Goal: Task Accomplishment & Management: Use online tool/utility

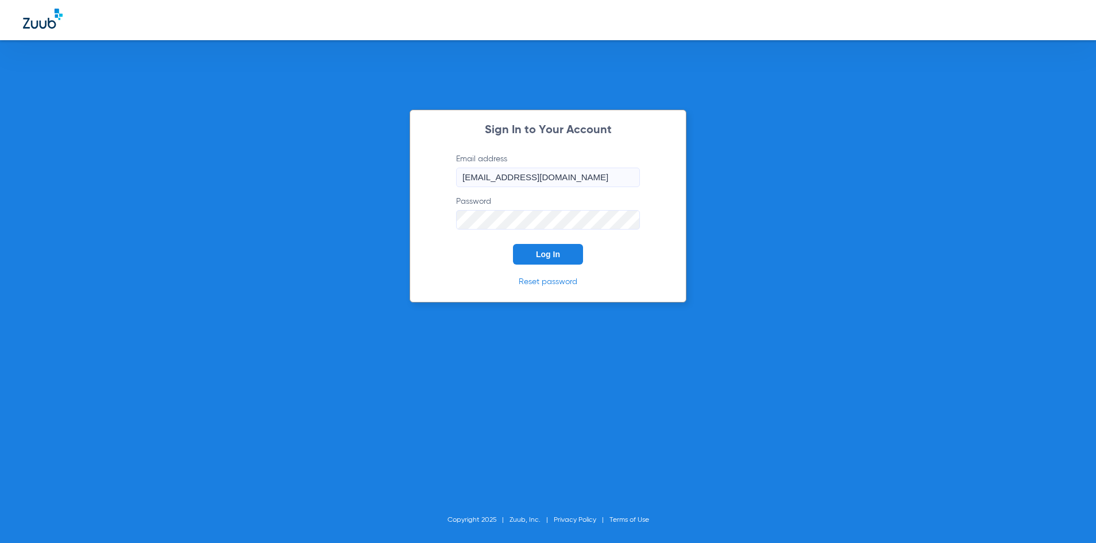
click at [571, 250] on button "Log In" at bounding box center [548, 254] width 70 height 21
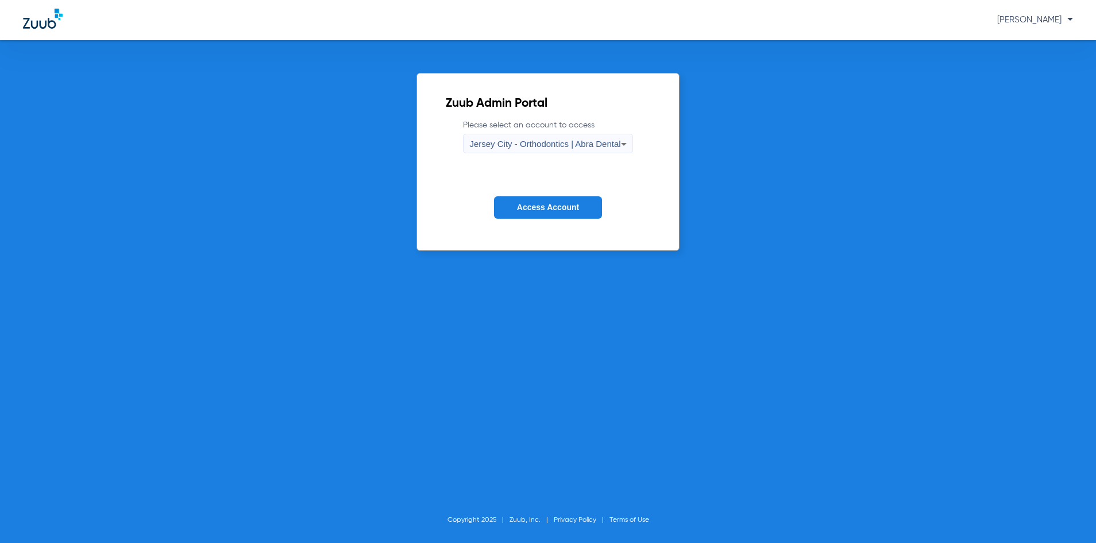
click at [558, 138] on div "Jersey City - Orthodontics | Abra Dental" at bounding box center [544, 144] width 151 height 20
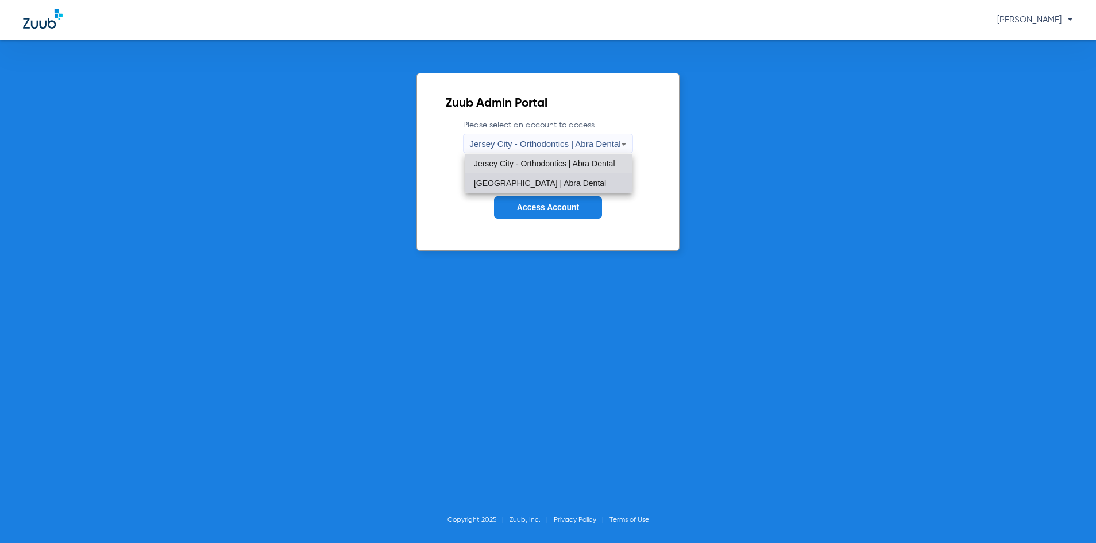
click at [538, 182] on span "[GEOGRAPHIC_DATA] | Abra Dental" at bounding box center [540, 183] width 132 height 8
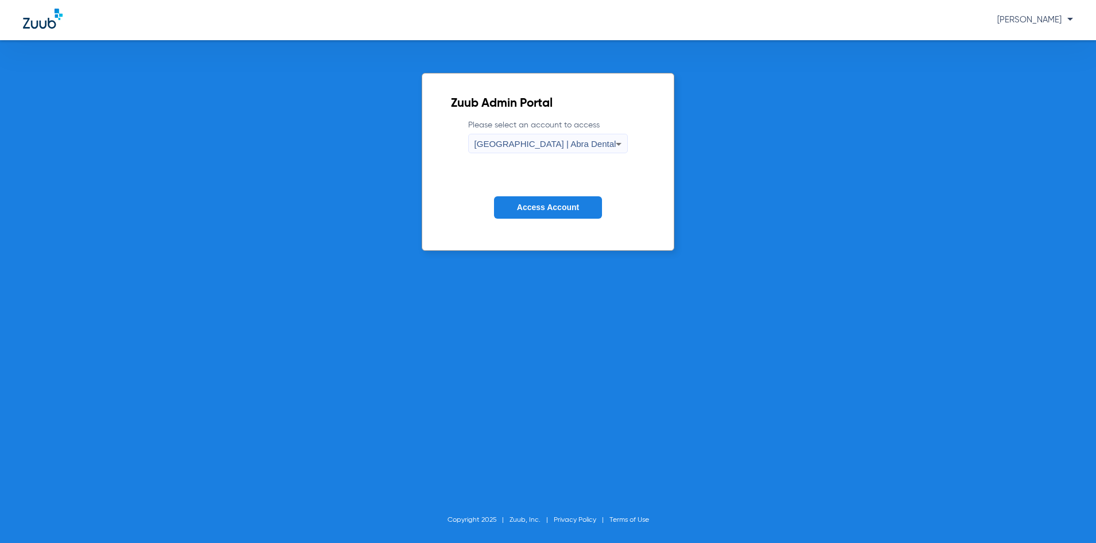
click at [536, 208] on span "Access Account" at bounding box center [548, 207] width 62 height 9
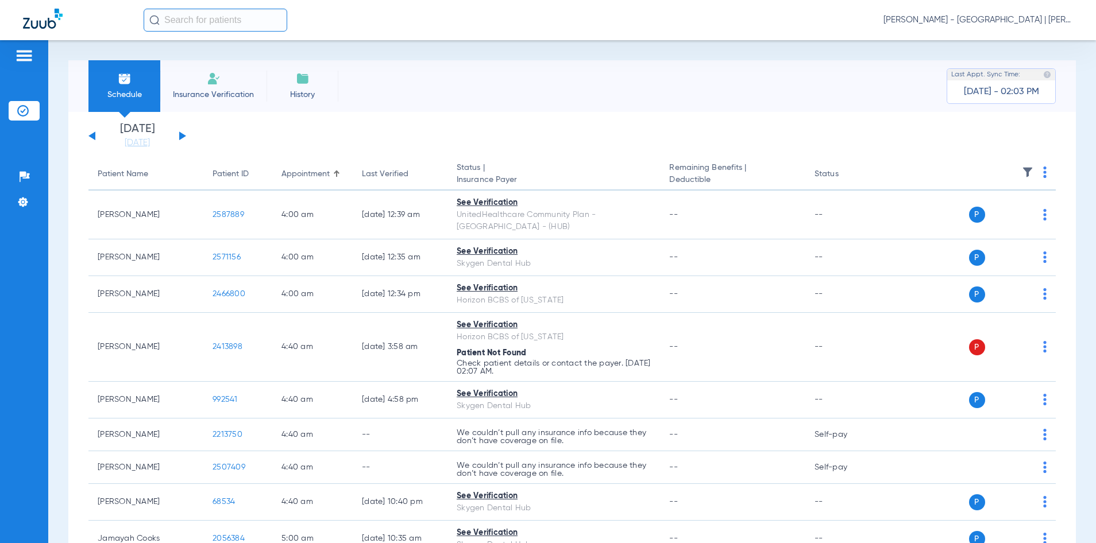
click at [226, 28] on input "text" at bounding box center [216, 20] width 144 height 23
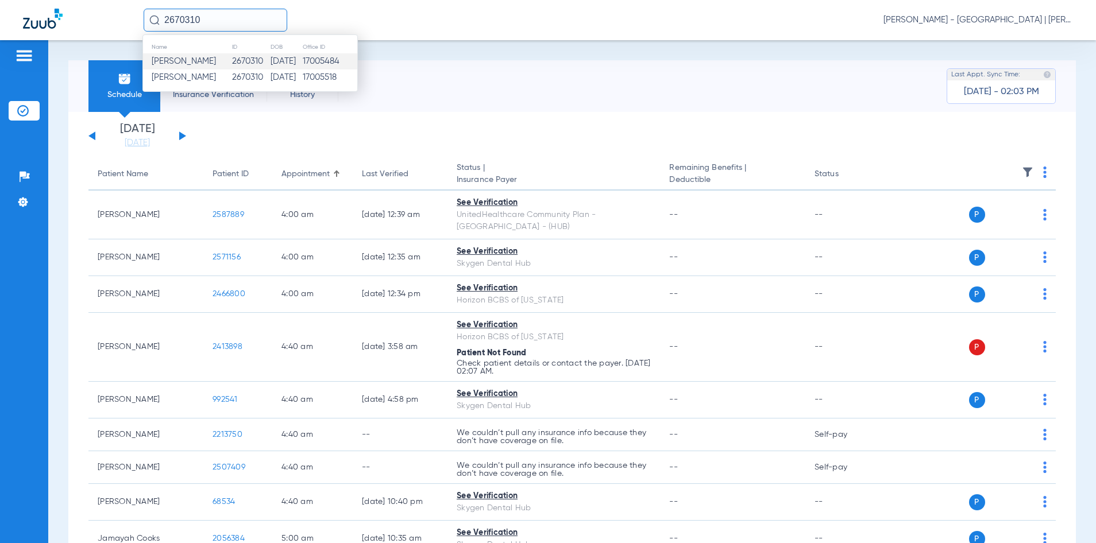
type input "2670310"
click at [293, 64] on td "02/04/1991" at bounding box center [286, 61] width 32 height 16
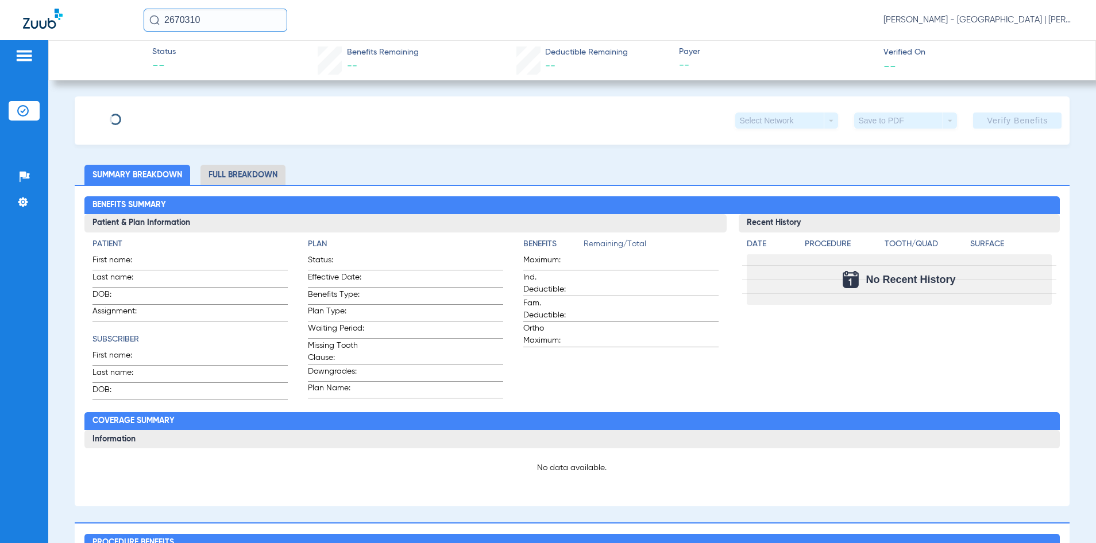
type input "Carlos"
type input "Cruz"
type input "02/04/1991"
type input "3HZN47898810"
type input "03085202"
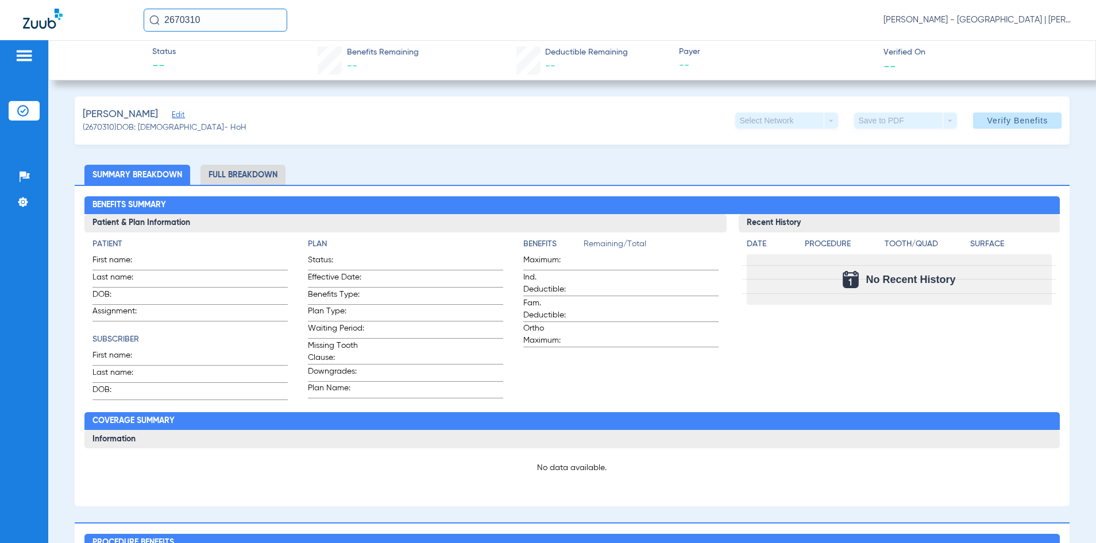
click at [172, 111] on span "Edit" at bounding box center [177, 116] width 10 height 11
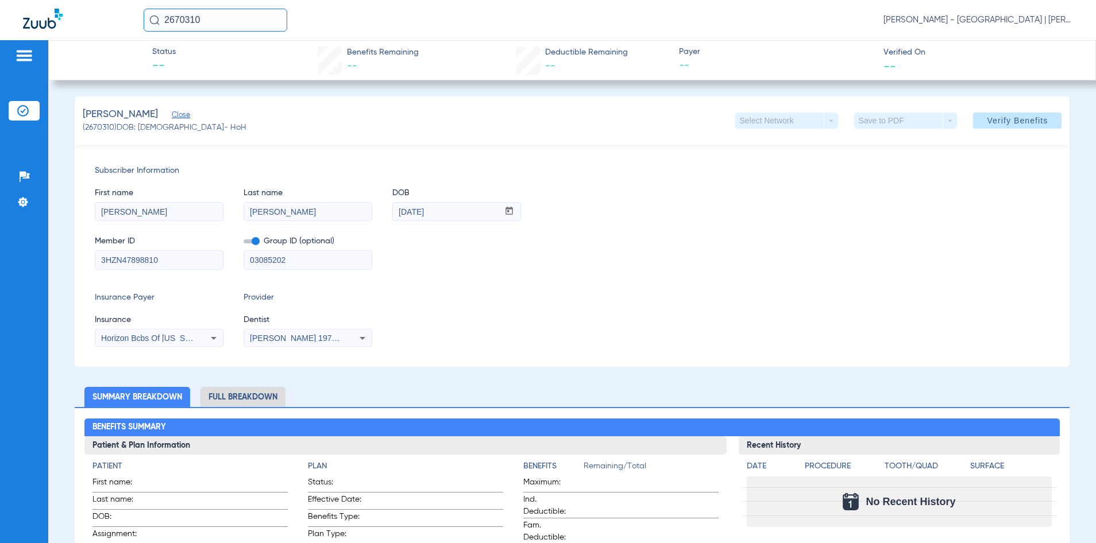
drag, startPoint x: 310, startPoint y: 256, endPoint x: 222, endPoint y: 257, distance: 87.3
click at [222, 257] on div "Member ID 3HZN47898810 Group ID (optional) 03085202" at bounding box center [572, 247] width 955 height 44
click at [261, 344] on div "Douglas Tse 1972941144" at bounding box center [307, 338] width 127 height 14
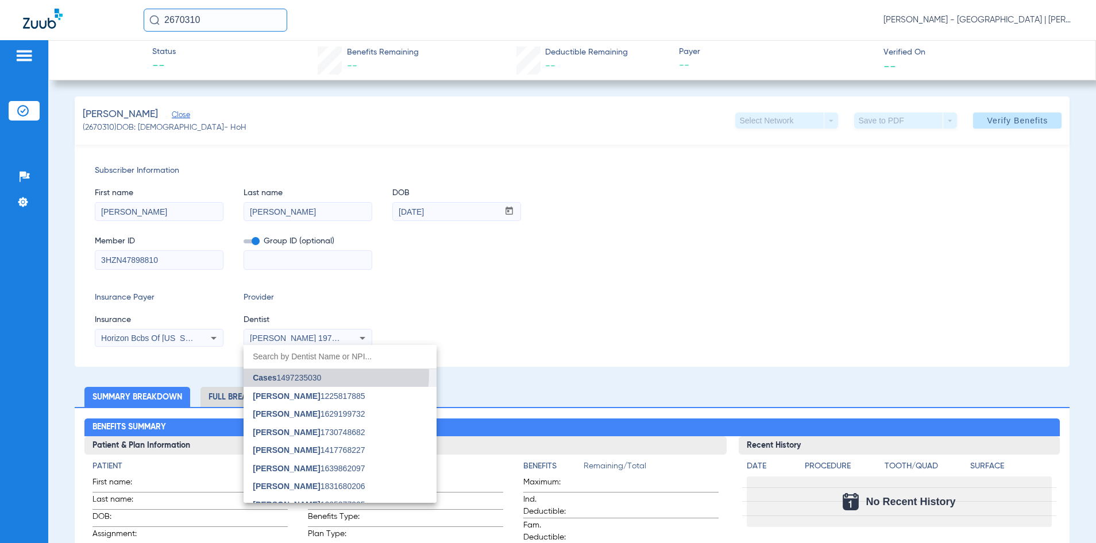
click at [308, 374] on span "Cases 1497235030" at bounding box center [287, 378] width 68 height 8
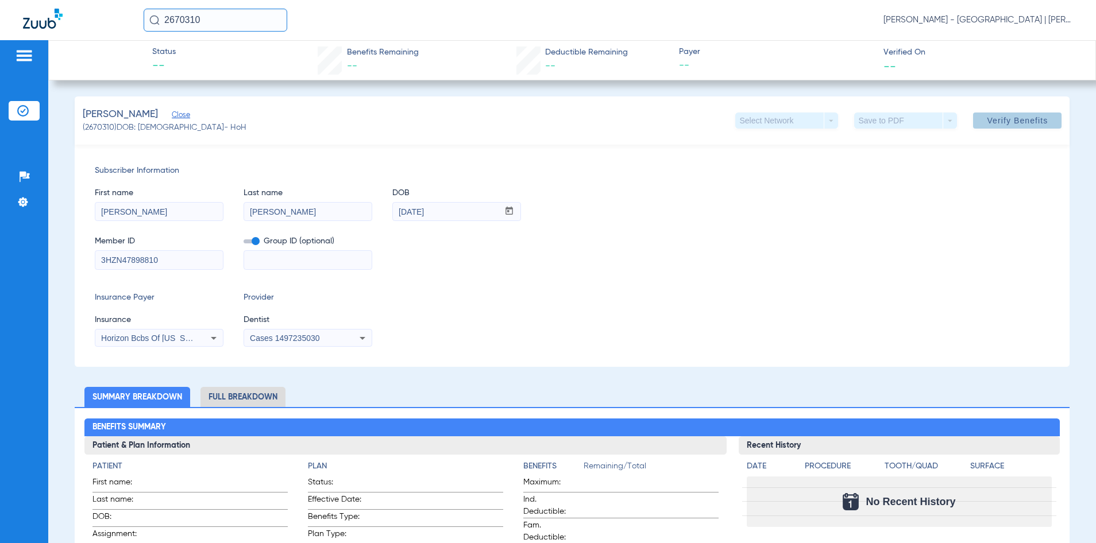
drag, startPoint x: 1031, startPoint y: 125, endPoint x: 940, endPoint y: 122, distance: 90.8
click at [1030, 125] on span "Verify Benefits" at bounding box center [1017, 120] width 61 height 9
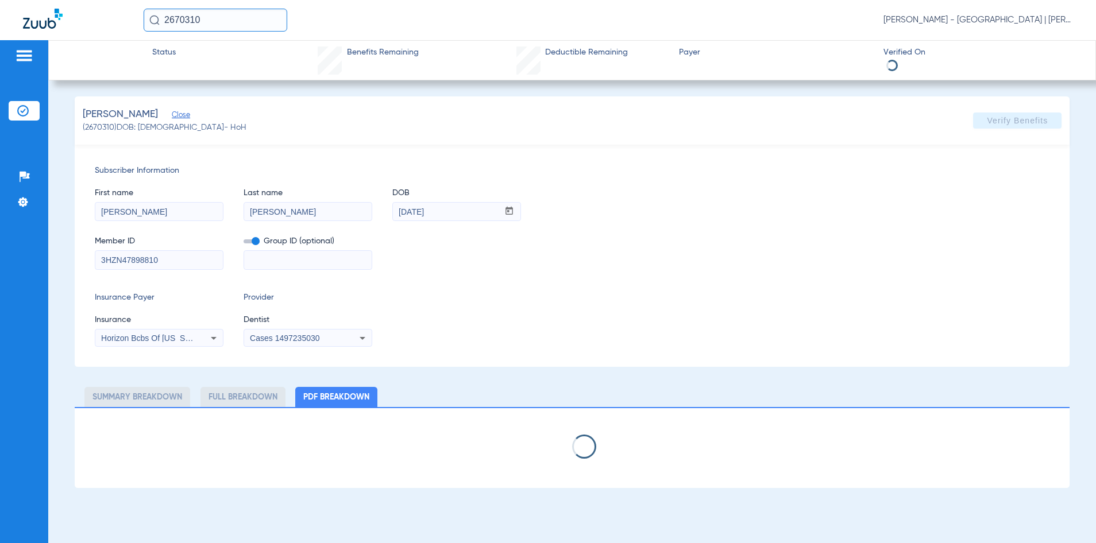
select select "page-width"
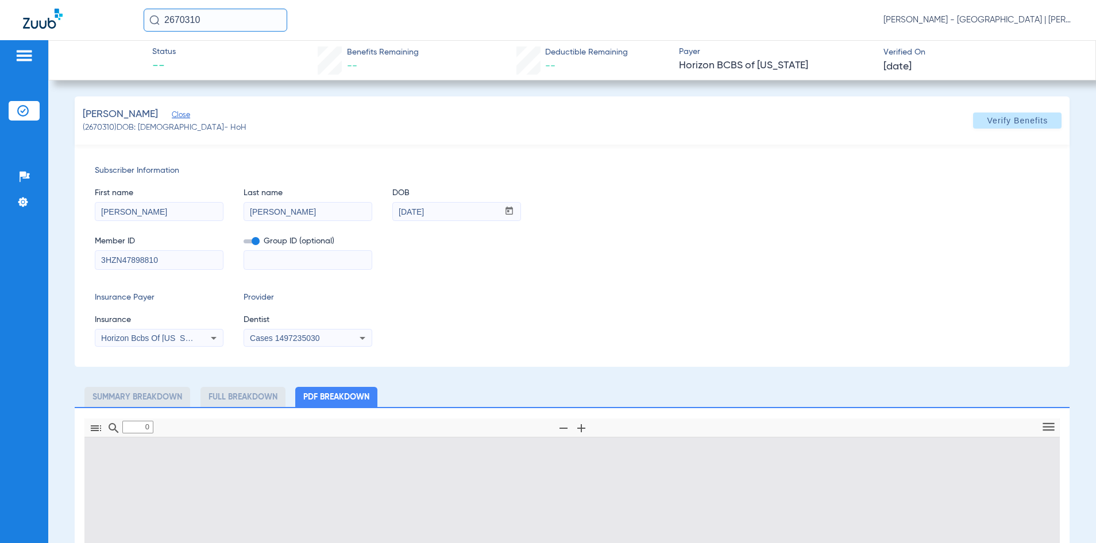
type input "1"
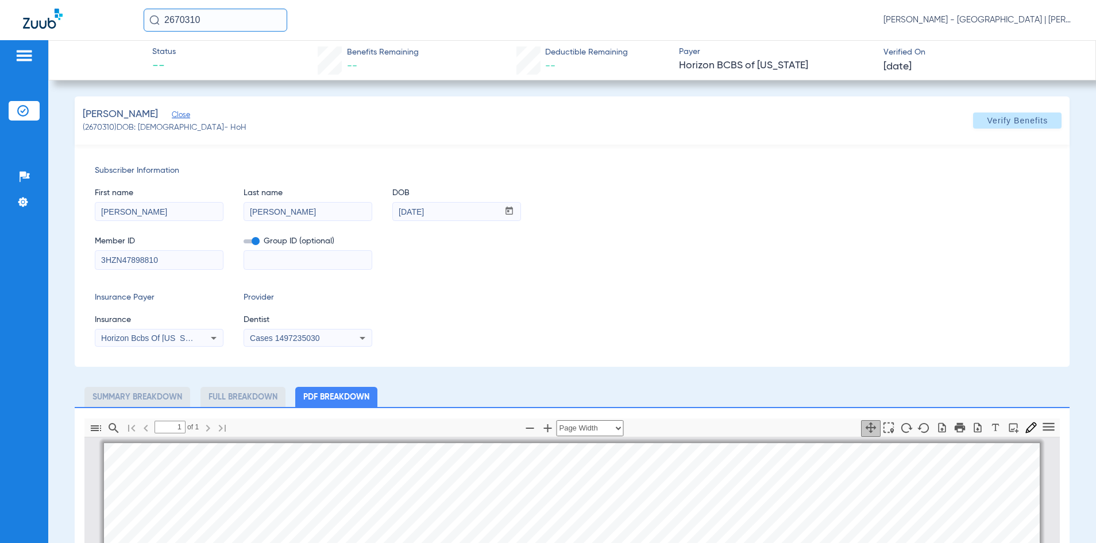
click at [190, 17] on input "2670310" at bounding box center [216, 20] width 144 height 23
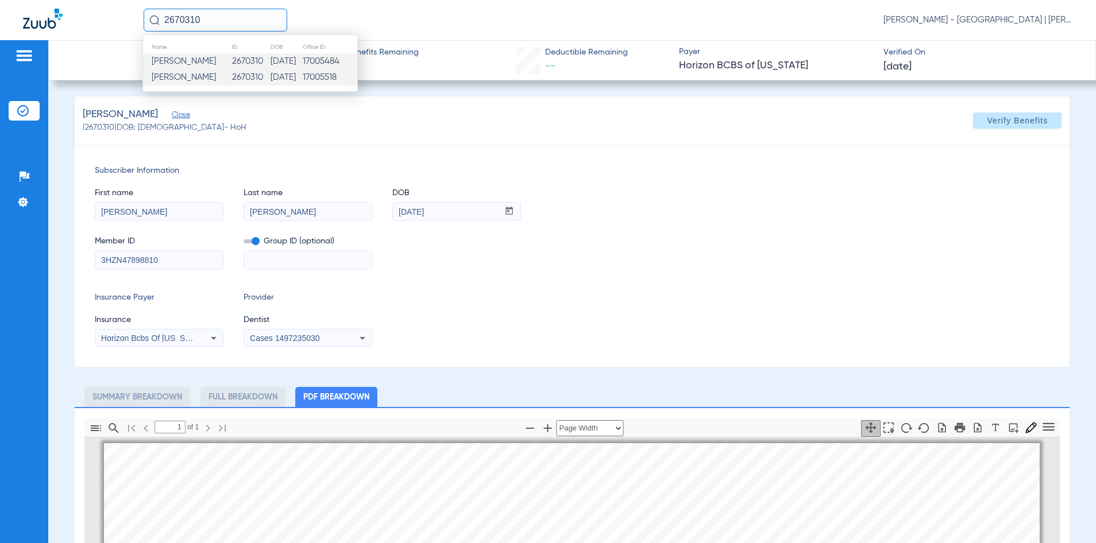
click at [190, 17] on input "2670310" at bounding box center [216, 20] width 144 height 23
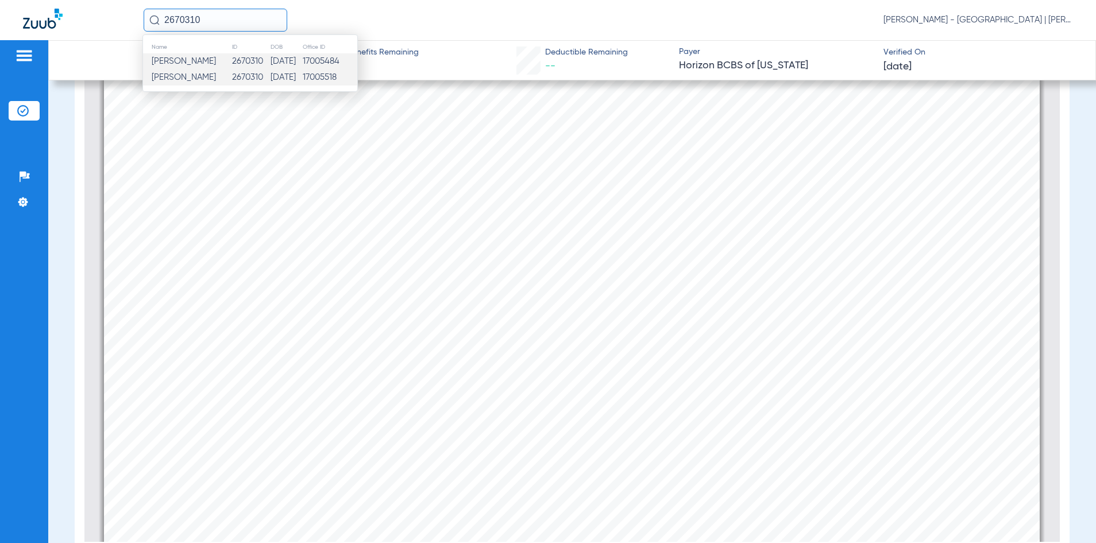
scroll to position [428, 0]
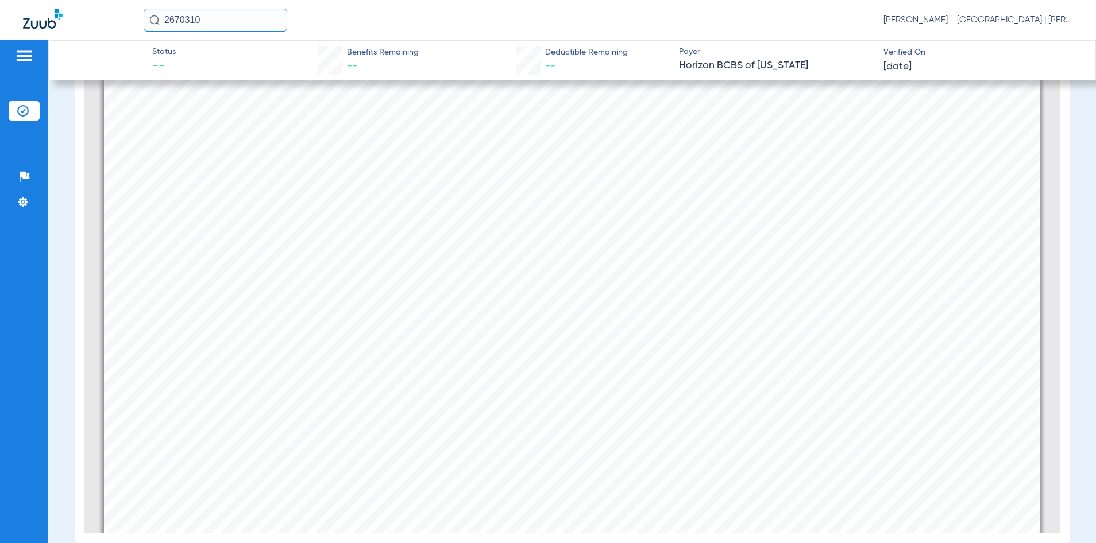
scroll to position [345, 0]
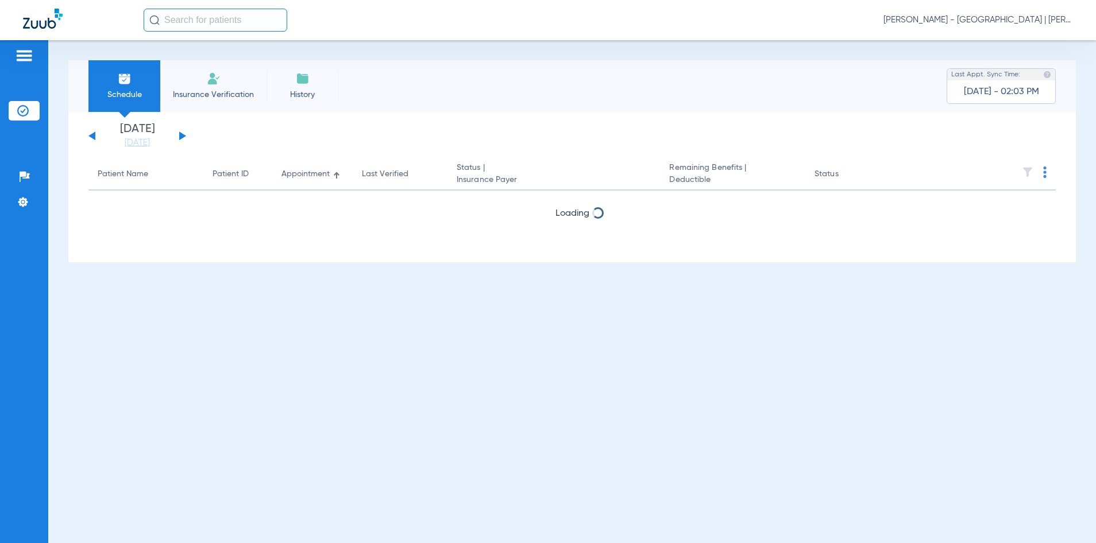
click at [242, 20] on input "text" at bounding box center [216, 20] width 144 height 23
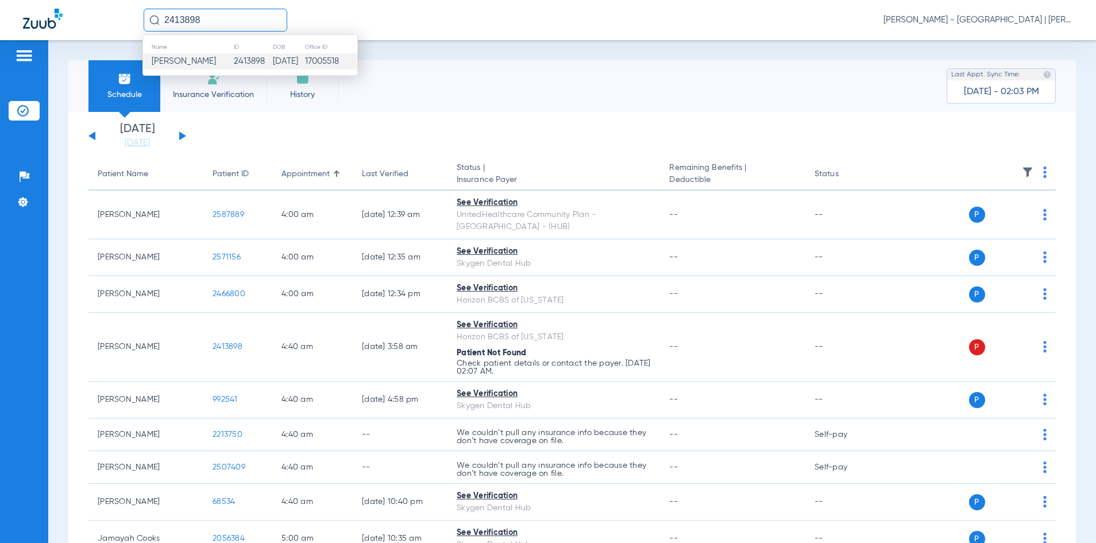
type input "2413898"
click at [316, 69] on td "17005518" at bounding box center [330, 61] width 53 height 16
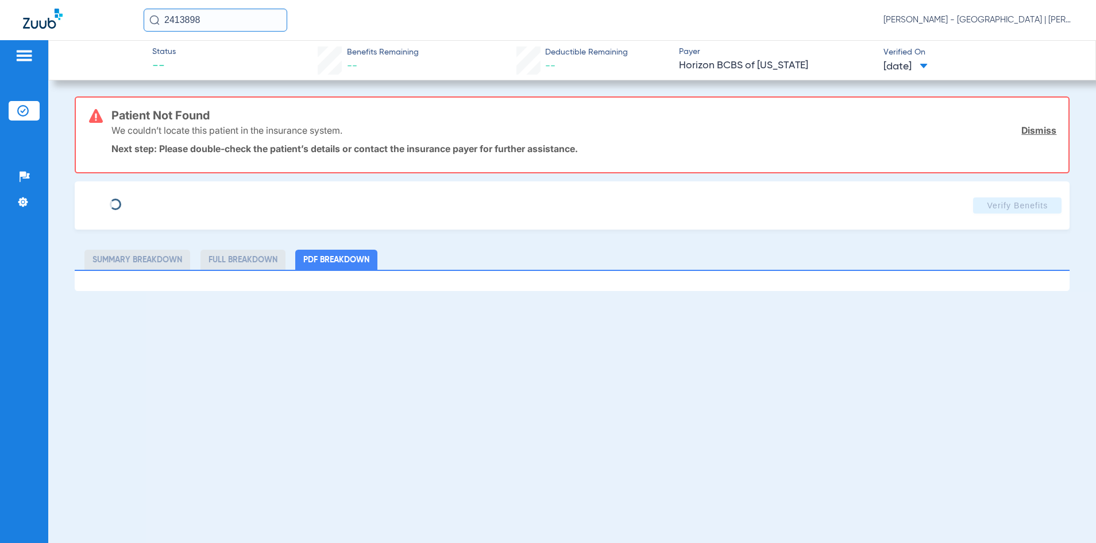
type input "Zuhey"
type input "[PERSON_NAME]"
type input "[DATE]"
type input "3HZN90937880"
type input "0967010000"
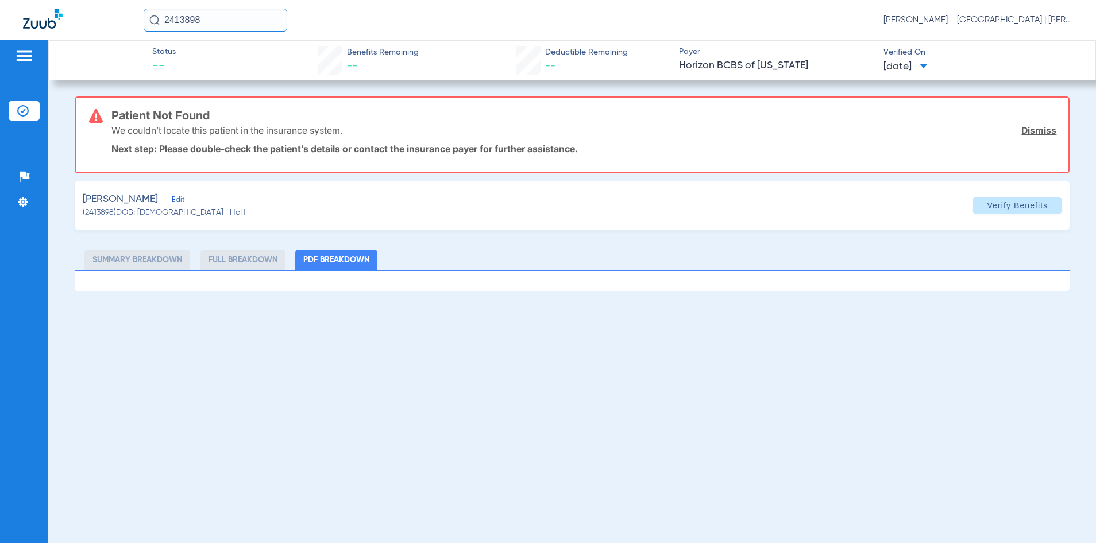
click at [172, 199] on span "Edit" at bounding box center [177, 201] width 10 height 11
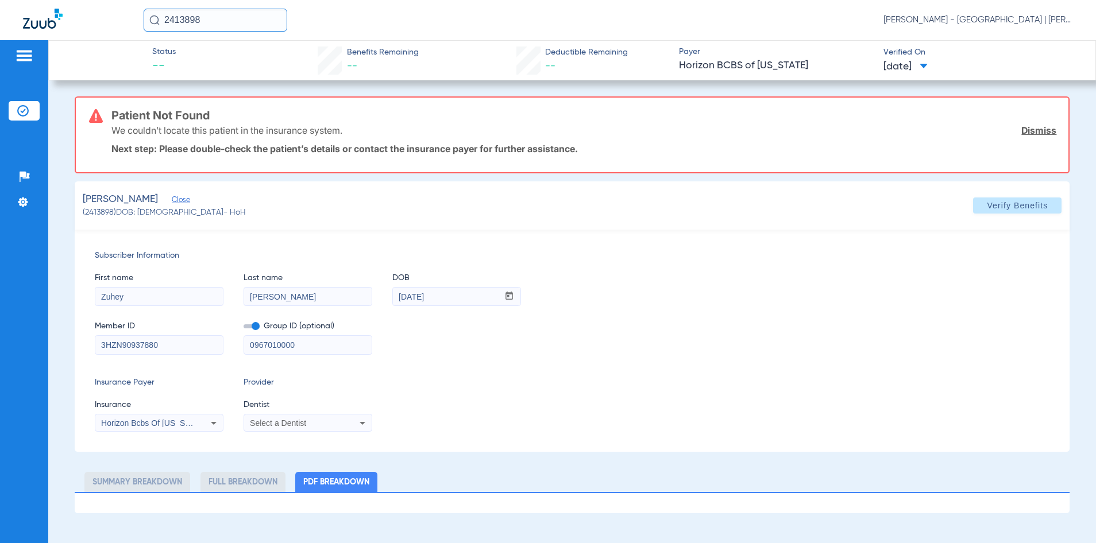
drag, startPoint x: 306, startPoint y: 347, endPoint x: 233, endPoint y: 349, distance: 73.5
click at [233, 349] on div "Member ID 3HZN90937880 Group ID (optional) 0967010000" at bounding box center [572, 332] width 955 height 44
click at [1036, 209] on span "Verify Benefits" at bounding box center [1017, 205] width 61 height 9
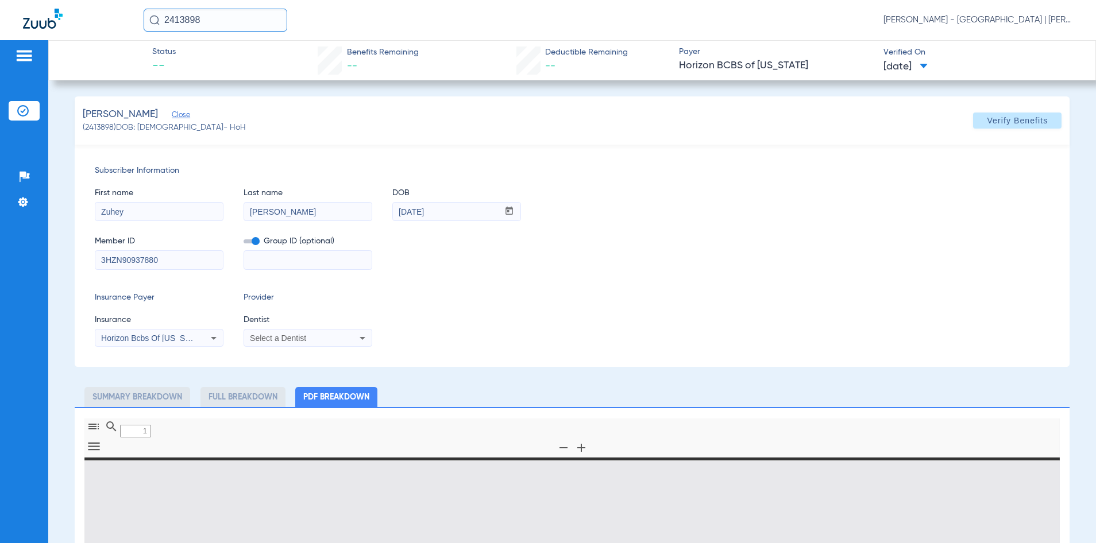
type input "0"
select select "page-width"
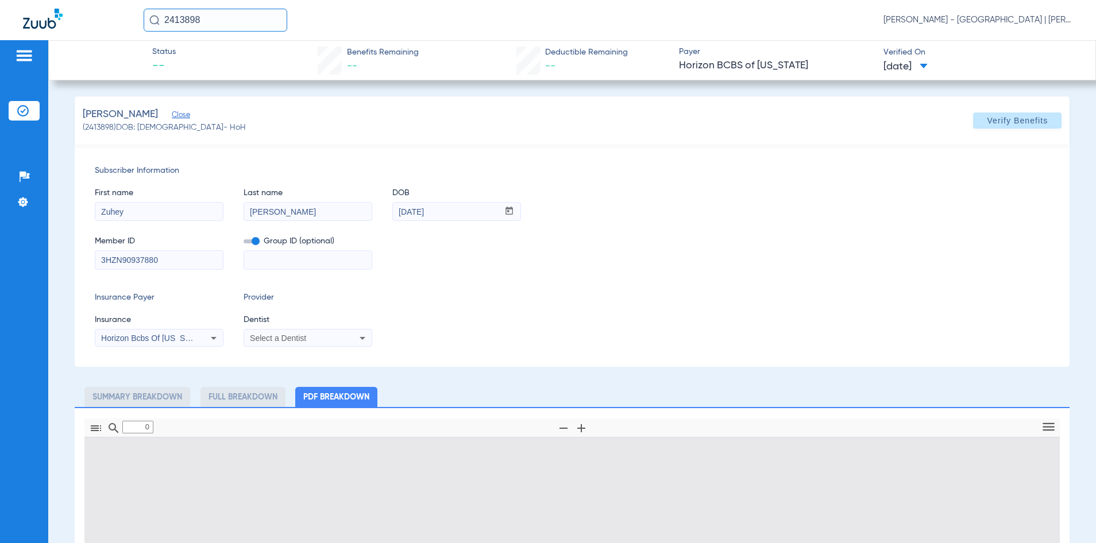
type input "1"
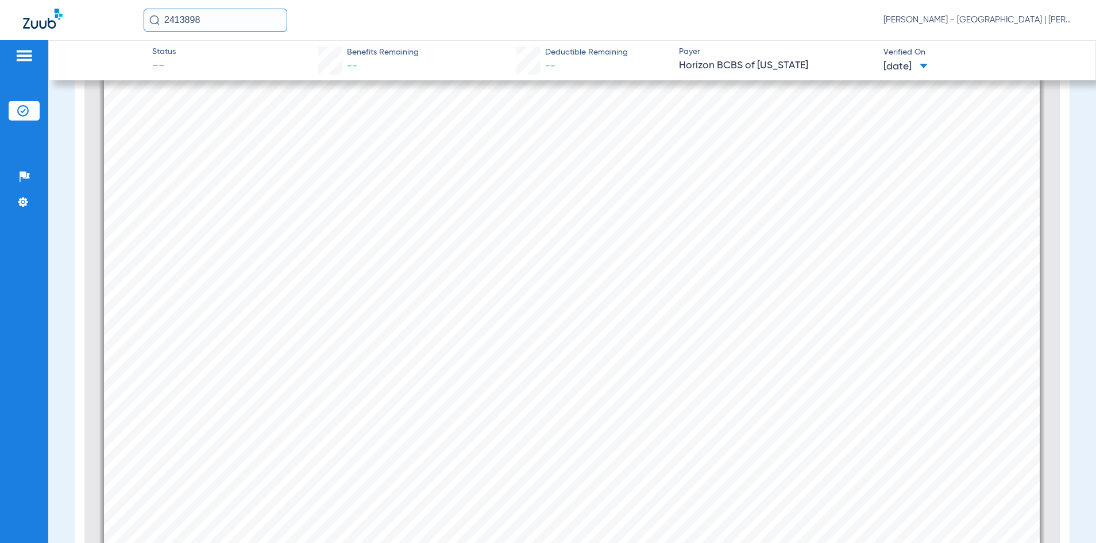
scroll to position [293, 0]
